Goal: Find specific page/section: Find specific page/section

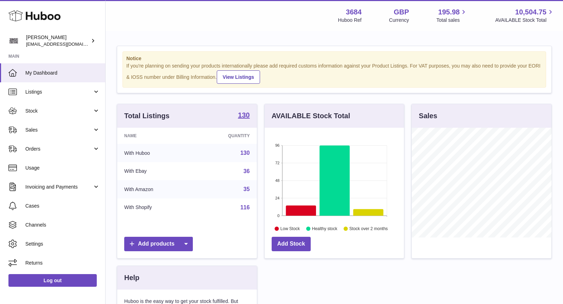
scroll to position [109, 140]
click at [44, 128] on span "Sales" at bounding box center [58, 130] width 67 height 7
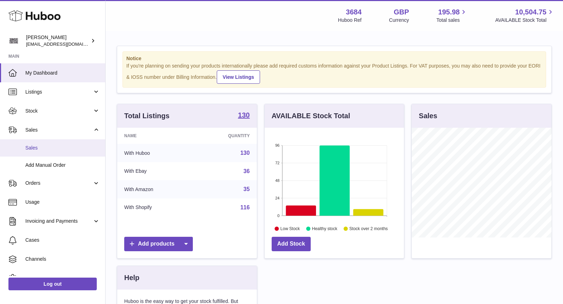
click at [44, 150] on span "Sales" at bounding box center [62, 148] width 75 height 7
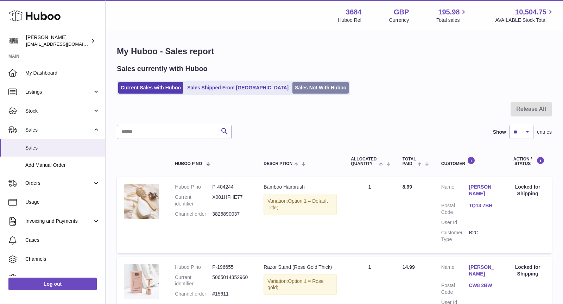
click at [293, 89] on link "Sales Not With Huboo" at bounding box center [321, 88] width 56 height 12
